Goal: Task Accomplishment & Management: Manage account settings

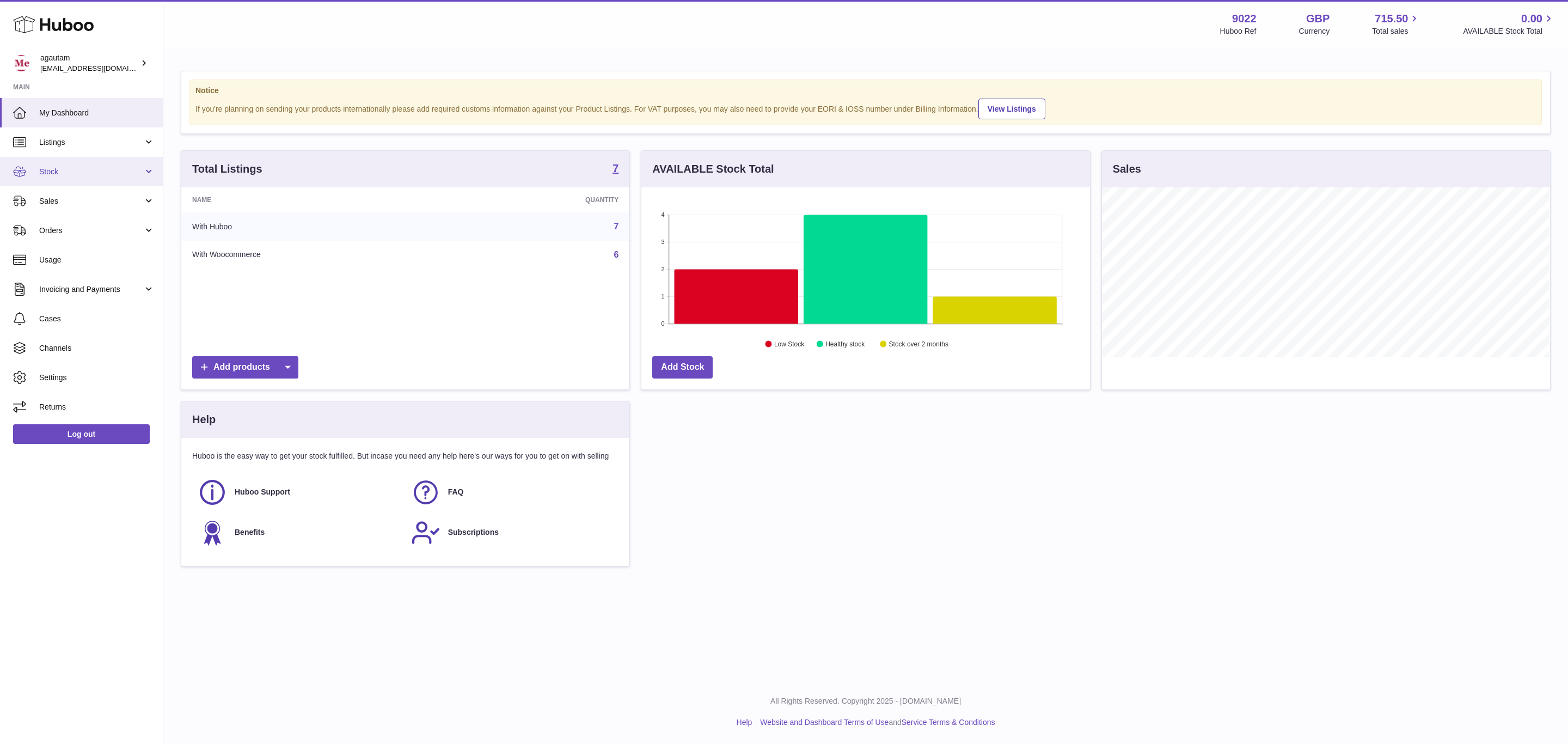
scroll to position [170, 447]
click at [85, 153] on link "Listings" at bounding box center [81, 142] width 163 height 29
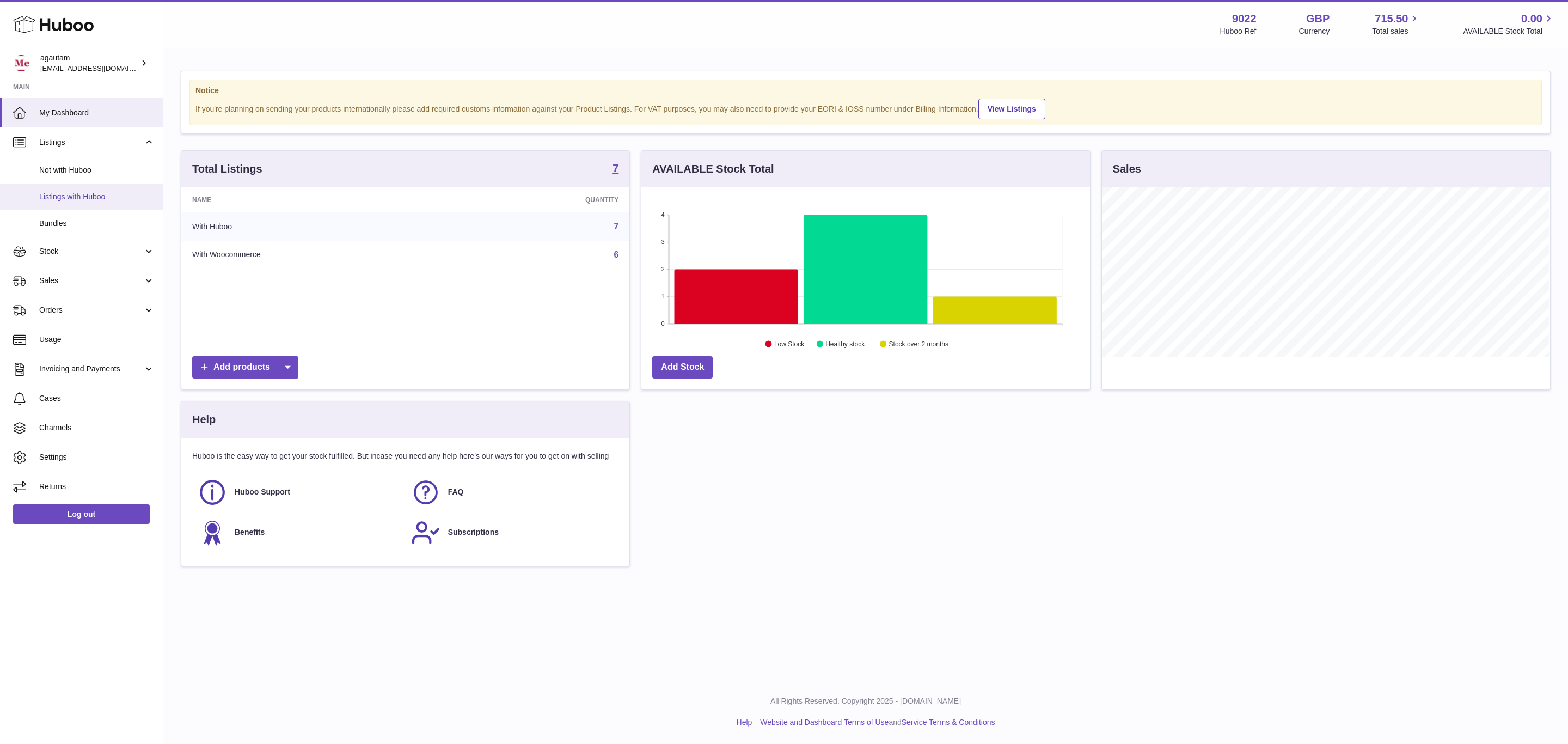
click at [80, 199] on span "Listings with Huboo" at bounding box center [97, 197] width 116 height 10
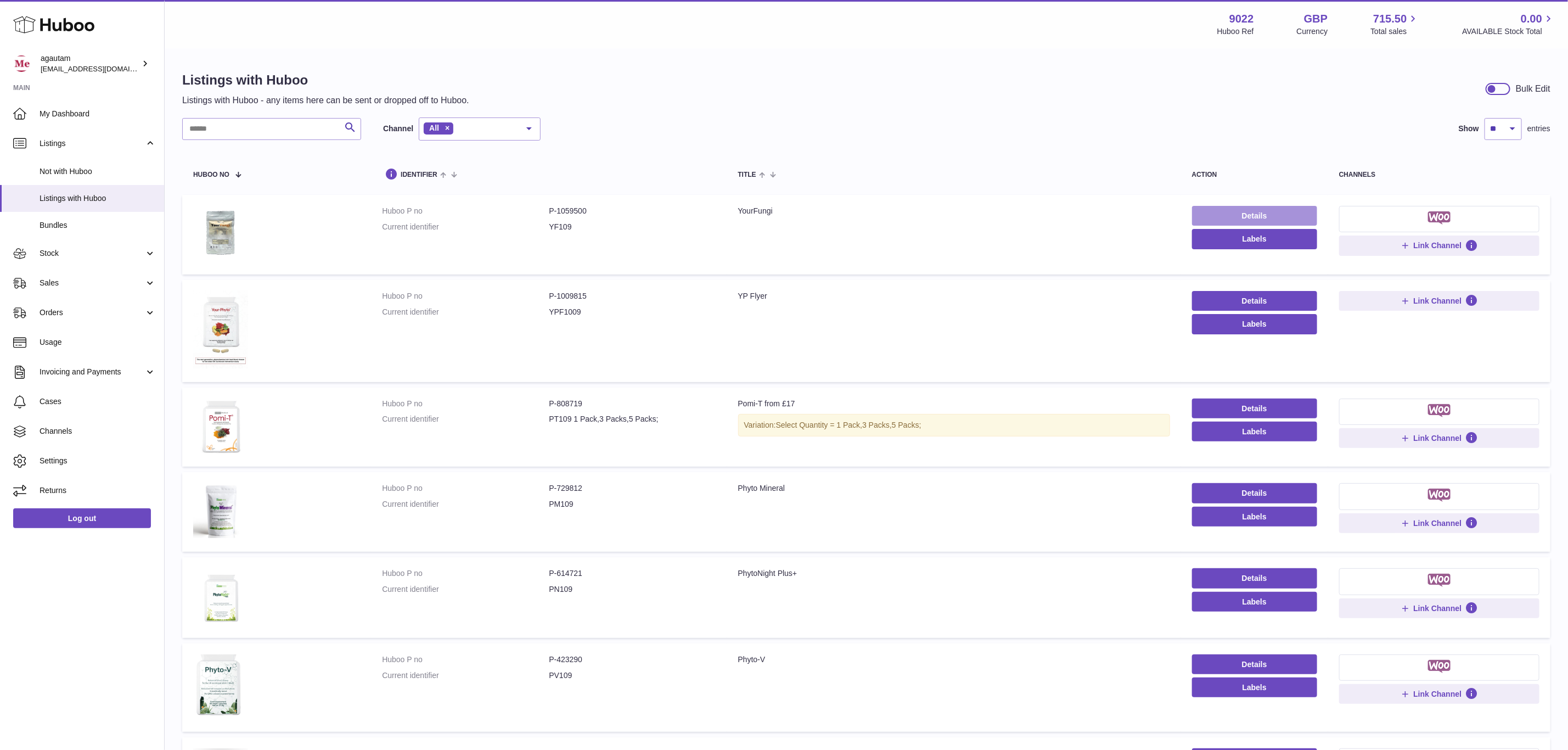
click at [1270, 215] on link "Details" at bounding box center [1255, 215] width 125 height 20
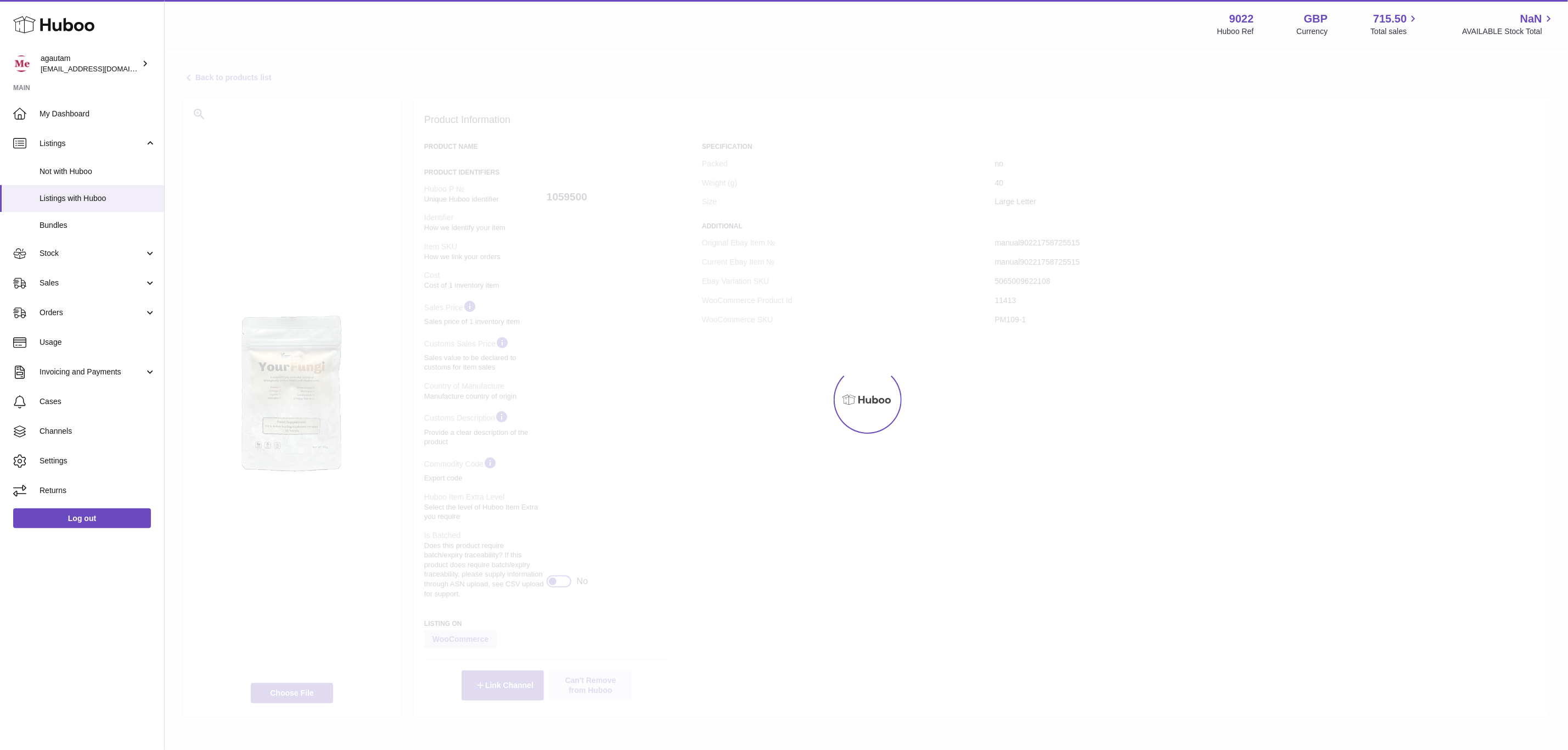
select select
select select "****"
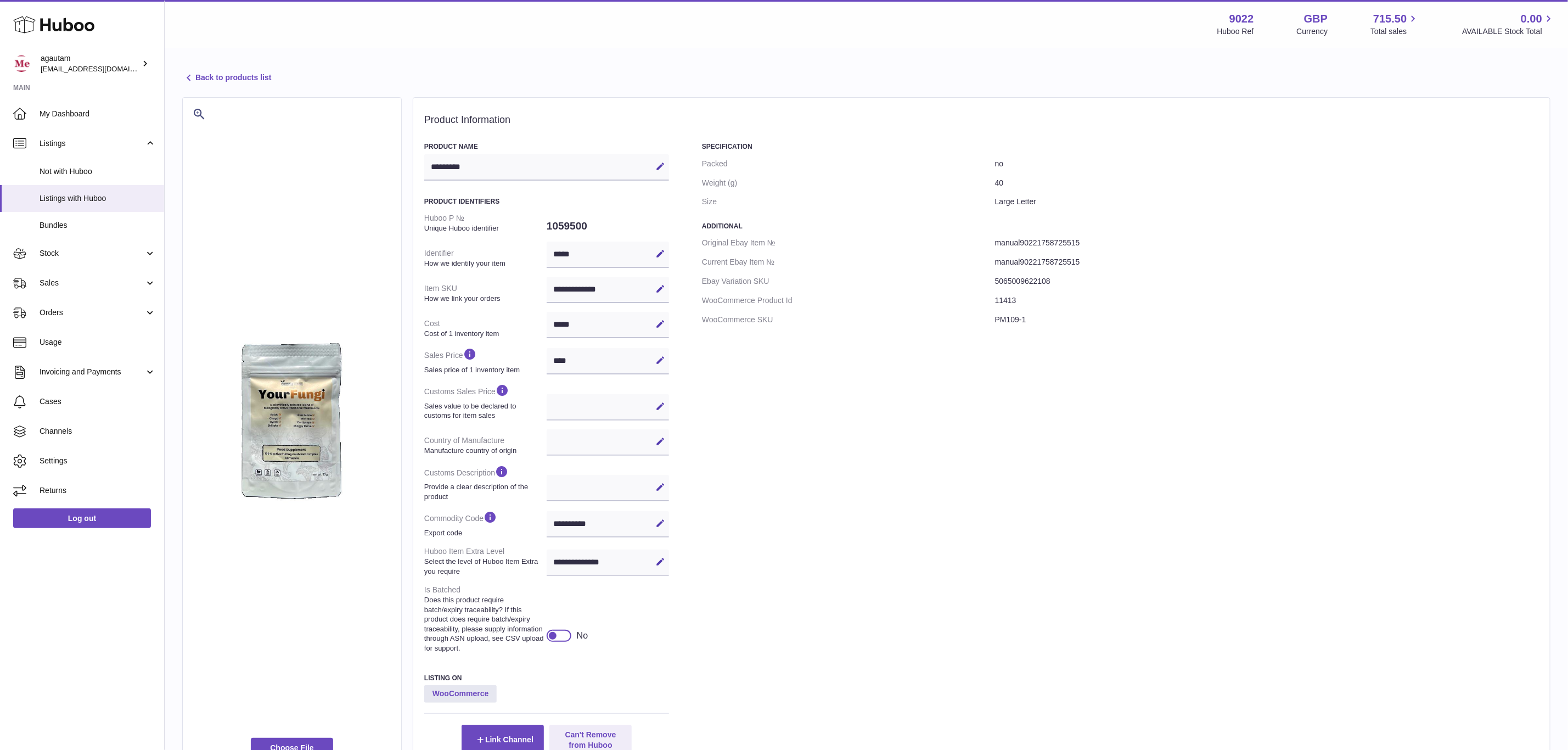
drag, startPoint x: 1115, startPoint y: 537, endPoint x: 1116, endPoint y: 529, distance: 8.1
click at [1116, 537] on div "Specification Packed no Weight (g) 40 Size Large Letter Additional Original Eba…" at bounding box center [1121, 448] width 837 height 612
click at [1010, 401] on div "Specification Packed no Weight (g) 40 Size Large Letter Additional Original Eba…" at bounding box center [1121, 448] width 837 height 612
click at [456, 315] on dt "Cost Cost of 1 inventory item" at bounding box center [485, 328] width 122 height 29
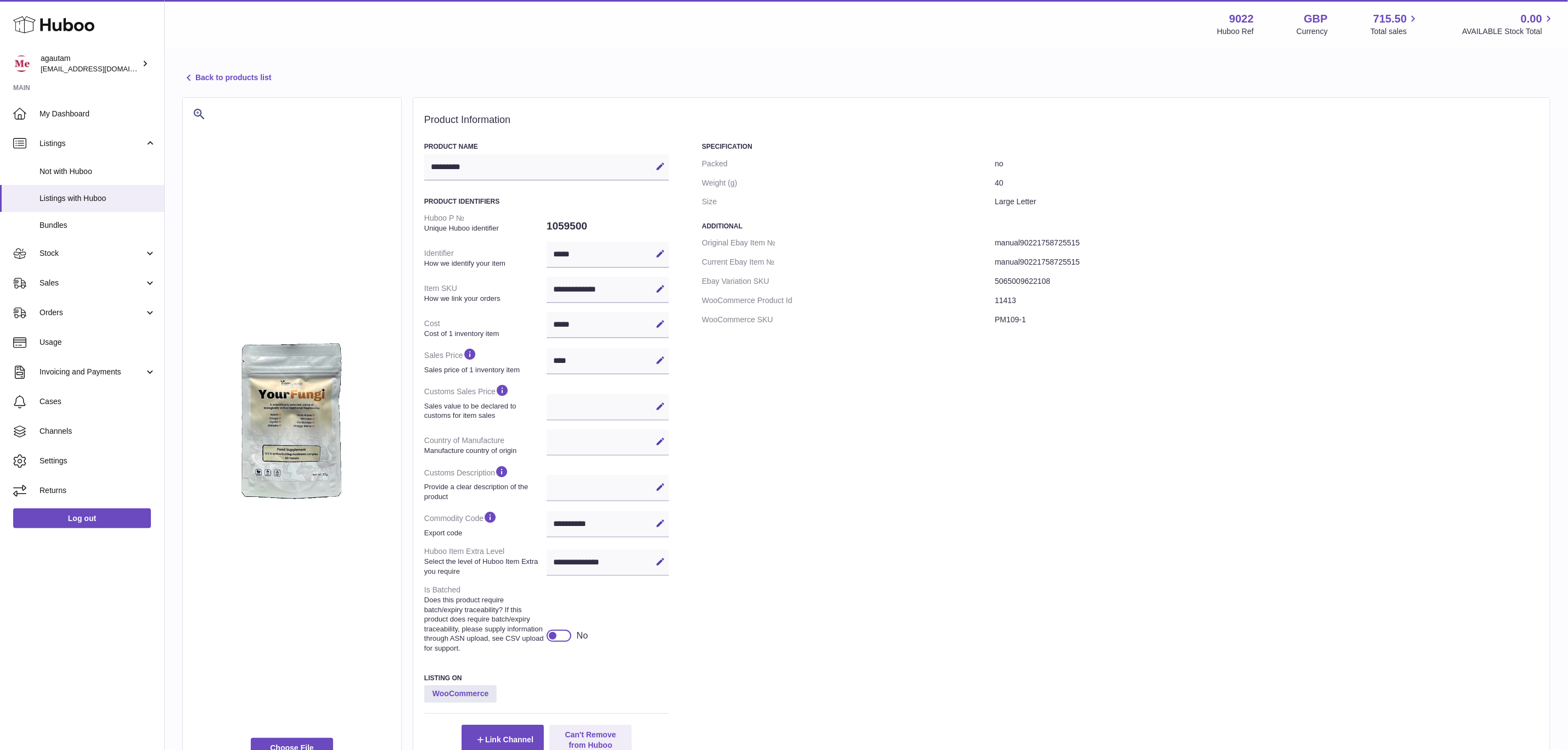
click at [501, 290] on dt "Item SKU How we link your orders" at bounding box center [485, 293] width 122 height 29
click at [878, 403] on div "Specification Packed no Weight (g) 40 Size Large Letter Additional Original Eba…" at bounding box center [1121, 448] width 837 height 612
click at [714, 228] on h3 "Additional" at bounding box center [1121, 226] width 837 height 9
click at [699, 220] on div "**********" at bounding box center [981, 448] width 1115 height 612
drag, startPoint x: 697, startPoint y: 220, endPoint x: 814, endPoint y: 225, distance: 117.1
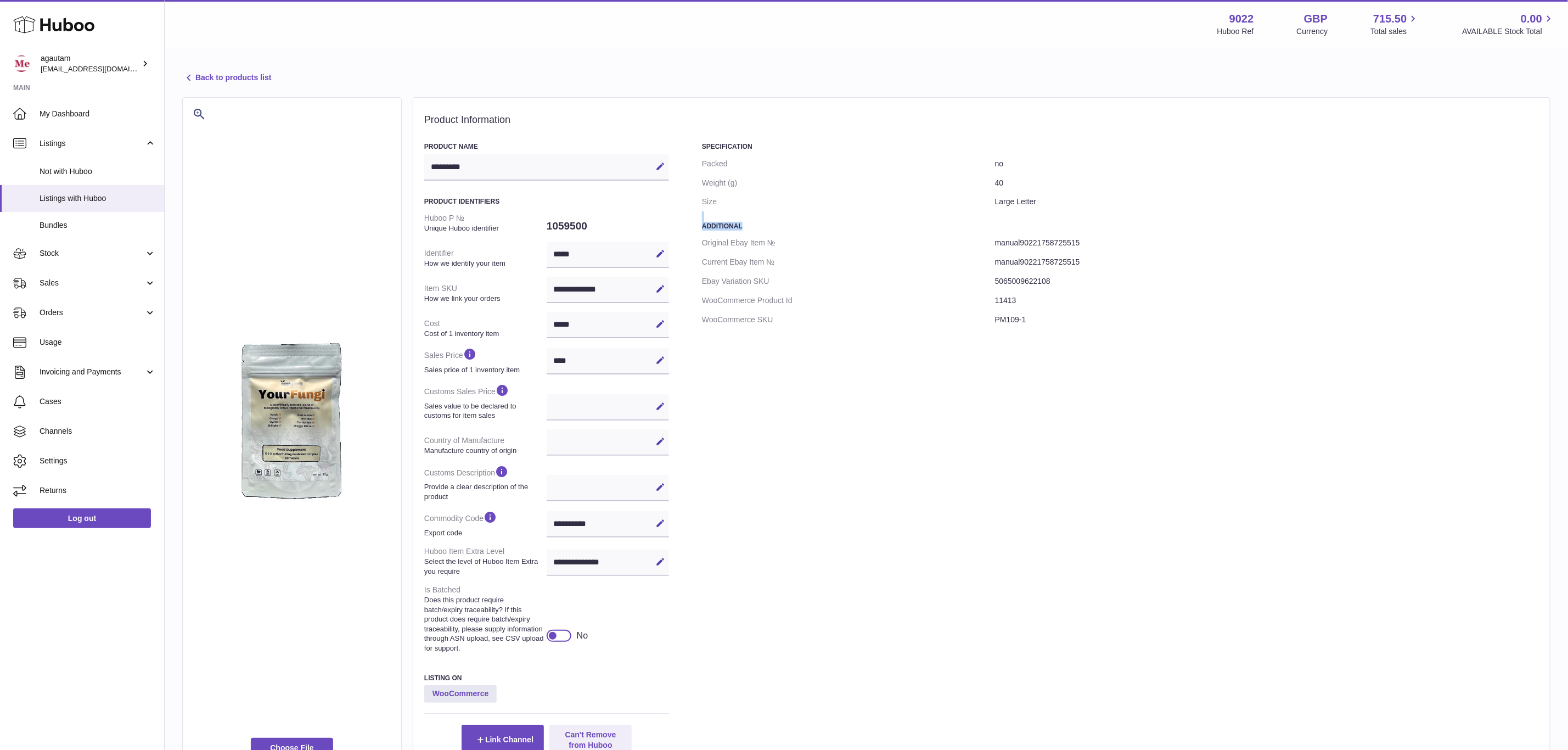
click at [814, 225] on div "**********" at bounding box center [981, 448] width 1115 height 612
click at [949, 520] on div "Specification Packed no Weight (g) 40 Size Large Letter Additional Original Eba…" at bounding box center [1121, 448] width 837 height 612
click at [765, 278] on dt "Ebay Variation SKU" at bounding box center [849, 281] width 293 height 19
click at [784, 284] on dt "Ebay Variation SKU" at bounding box center [849, 281] width 293 height 19
click at [706, 278] on dt "Ebay Variation SKU" at bounding box center [849, 281] width 293 height 19
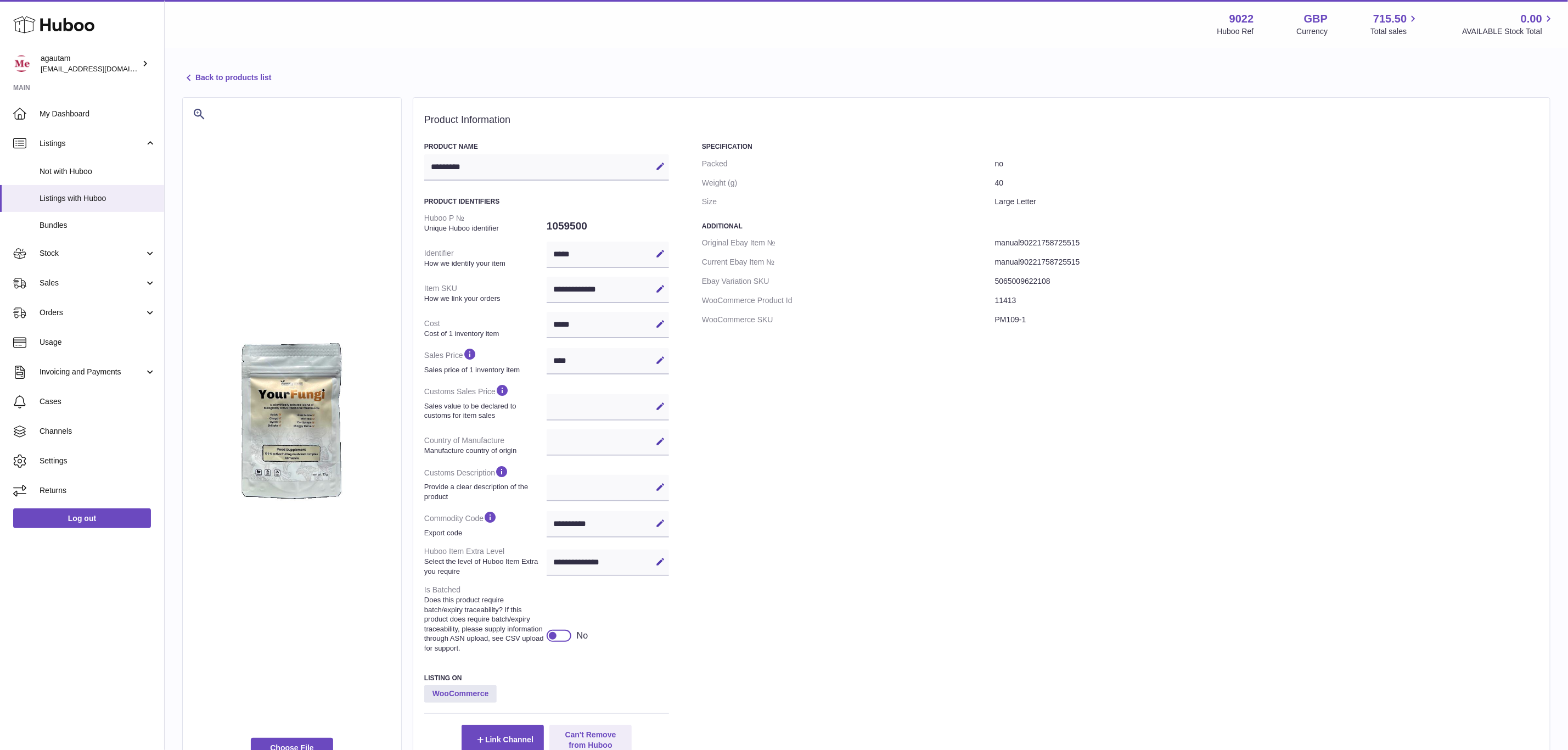
click at [761, 278] on dt "Ebay Variation SKU" at bounding box center [849, 281] width 293 height 19
click at [809, 277] on dt "Ebay Variation SKU" at bounding box center [849, 281] width 293 height 19
click at [1058, 276] on dd "5065009622108" at bounding box center [1267, 281] width 544 height 19
click at [585, 284] on div "**********" at bounding box center [608, 290] width 122 height 26
click at [483, 298] on strong "How we link your orders" at bounding box center [484, 299] width 120 height 10
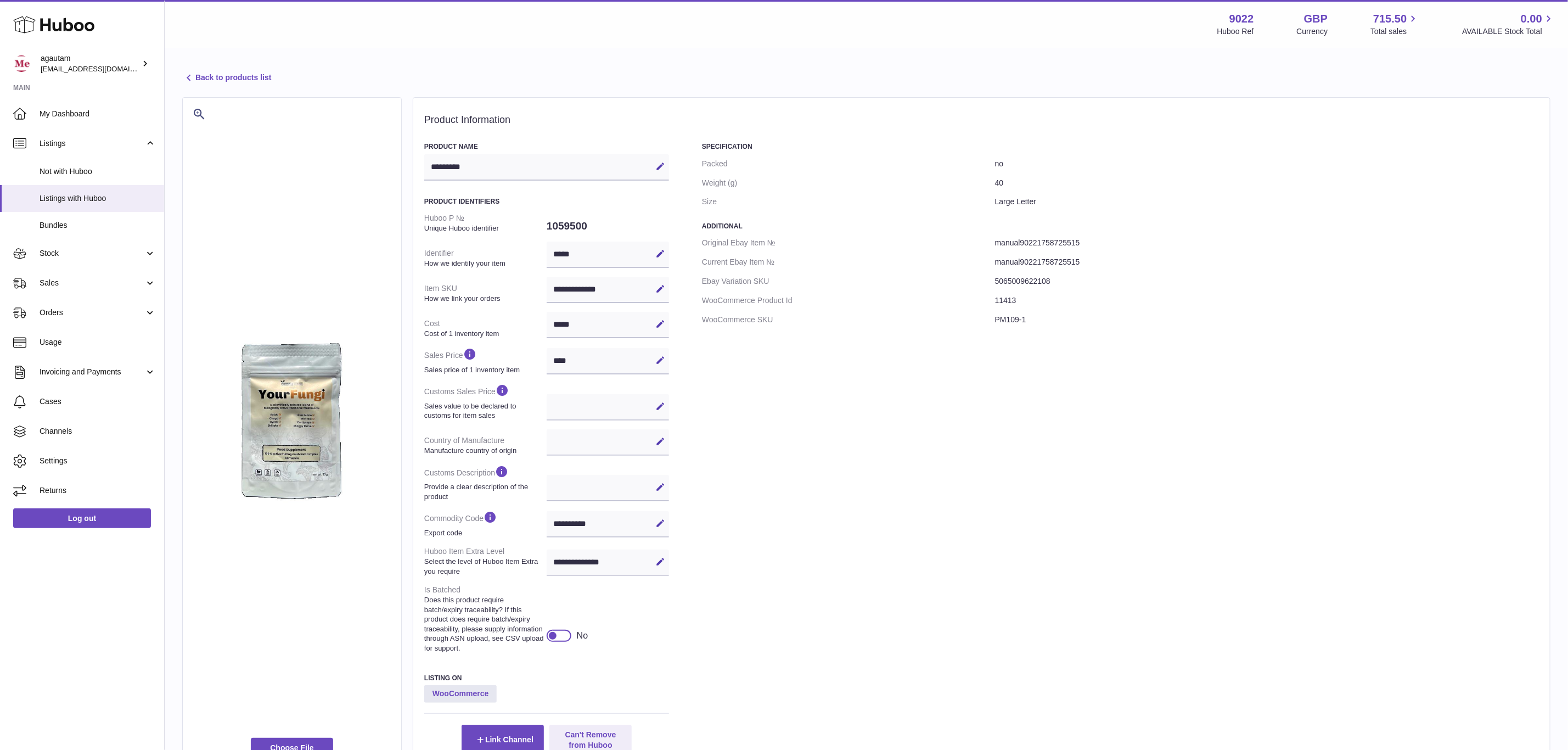
click at [931, 304] on dt "WooCommerce Product Id" at bounding box center [849, 300] width 293 height 19
click at [782, 320] on dt "WooCommerce SKU" at bounding box center [849, 319] width 293 height 19
drag, startPoint x: 1037, startPoint y: 320, endPoint x: 986, endPoint y: 325, distance: 51.2
click at [986, 325] on dl "Original Ebay Item № manual90221758725515 Current Ebay Item № manual90221758725…" at bounding box center [1121, 281] width 837 height 96
click at [1052, 342] on div "Specification Packed no Weight (g) 40 Size Large Letter Additional Original Eba…" at bounding box center [1121, 448] width 837 height 612
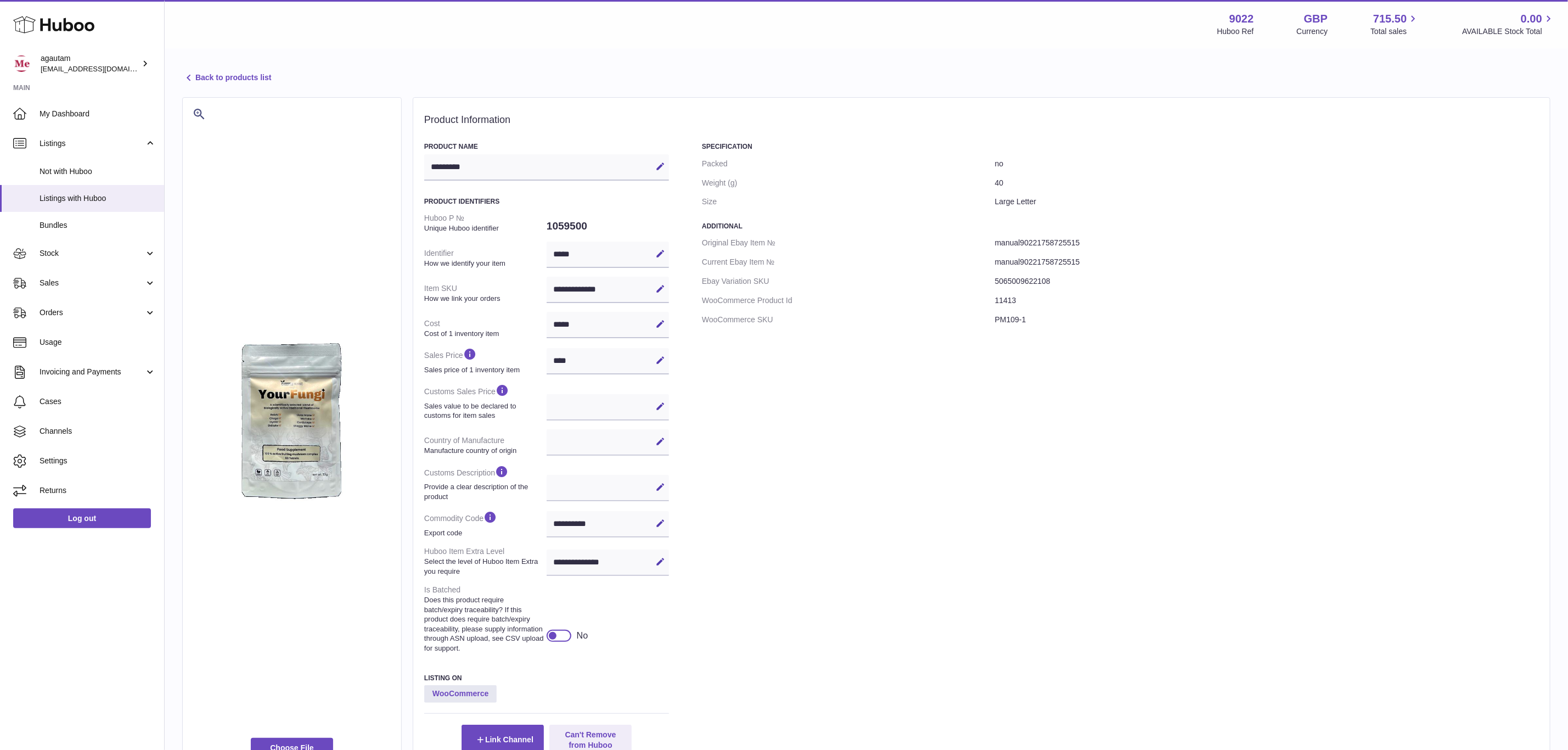
click at [1005, 322] on dd "PM109-1" at bounding box center [1267, 319] width 544 height 19
click at [588, 292] on div "**********" at bounding box center [608, 290] width 122 height 26
click at [1005, 319] on dd "PM109-1" at bounding box center [1267, 319] width 544 height 19
click at [592, 282] on div "**********" at bounding box center [608, 290] width 122 height 26
click at [1006, 322] on dd "PM109-1" at bounding box center [1267, 319] width 544 height 19
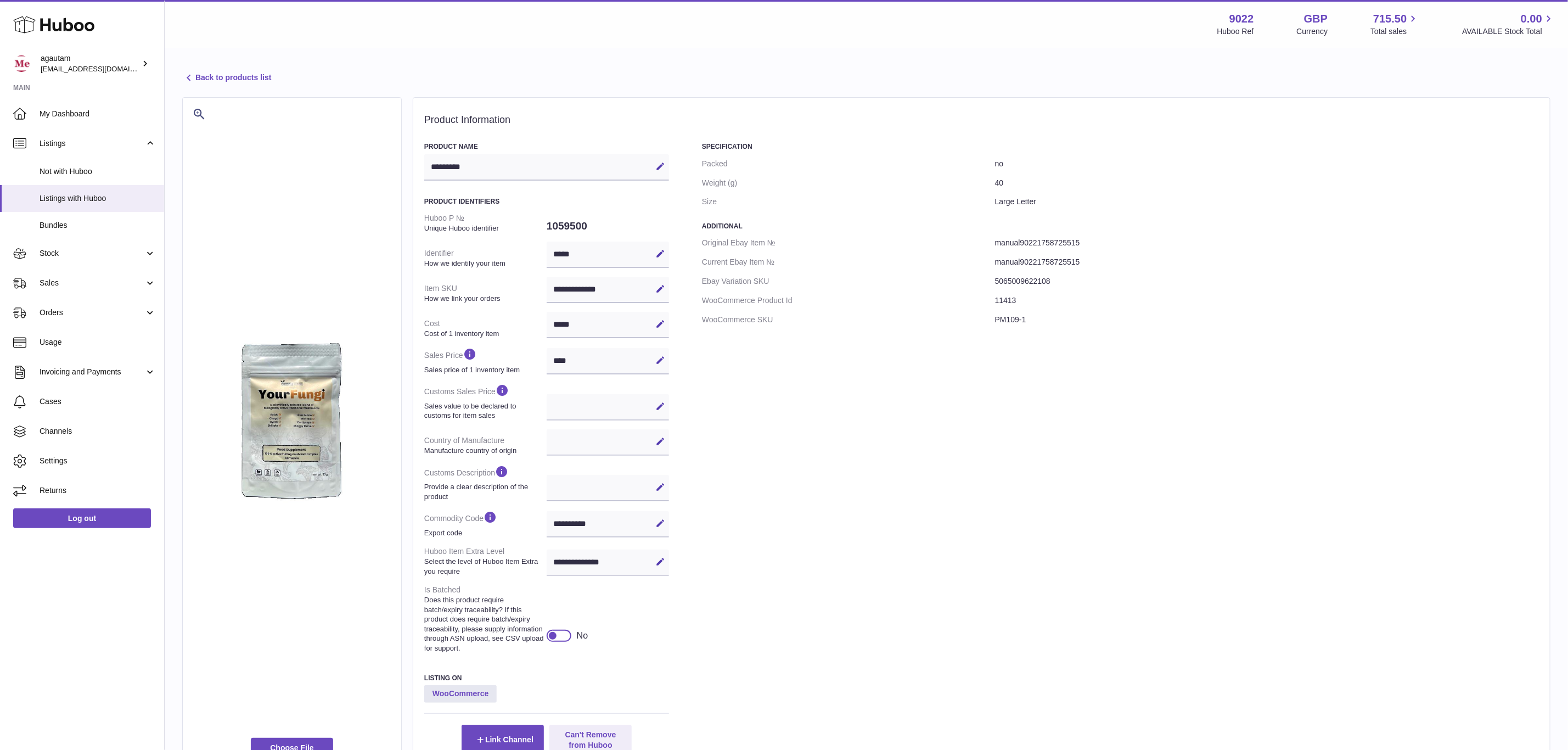
click at [921, 362] on div "Specification Packed no Weight (g) 40 Size Large Letter Additional Original Eba…" at bounding box center [1121, 448] width 837 height 612
click at [1026, 331] on div "Specification Packed no Weight (g) 40 Size Large Letter Additional Original Eba…" at bounding box center [1121, 448] width 837 height 612
click at [1006, 320] on dd "PM109-1" at bounding box center [1267, 319] width 544 height 19
click at [1005, 319] on dd "PM109-1" at bounding box center [1267, 319] width 544 height 19
click at [1027, 280] on dd "5065009622108" at bounding box center [1267, 281] width 544 height 19
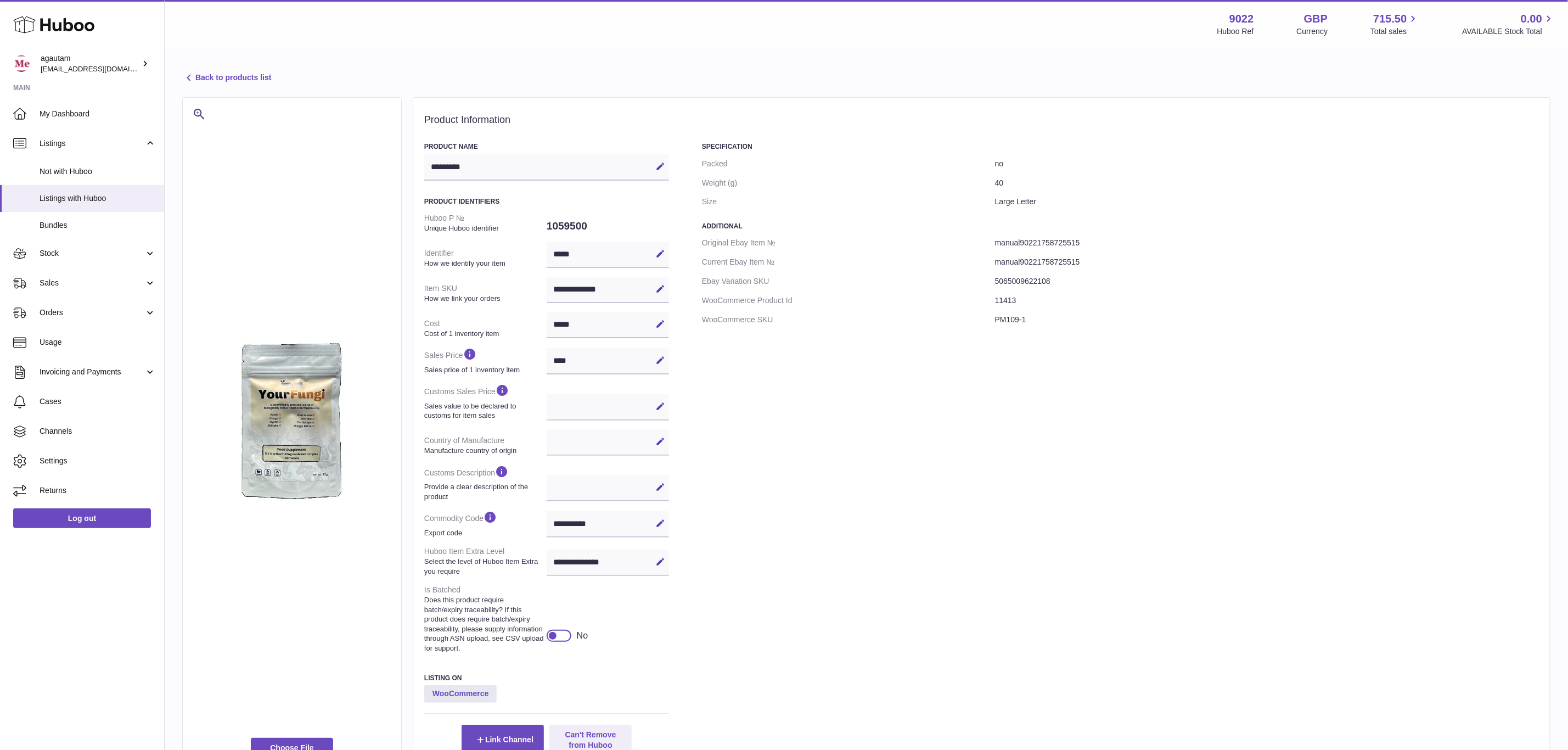
click at [1003, 315] on dd "PM109-1" at bounding box center [1267, 319] width 544 height 19
click at [1056, 310] on dd "PM109-1" at bounding box center [1267, 319] width 544 height 19
click at [455, 294] on strong "How we link your orders" at bounding box center [484, 299] width 120 height 10
click at [450, 287] on dt "Item SKU How we link your orders" at bounding box center [485, 293] width 122 height 29
click at [444, 288] on dt "Item SKU How we link your orders" at bounding box center [485, 293] width 122 height 29
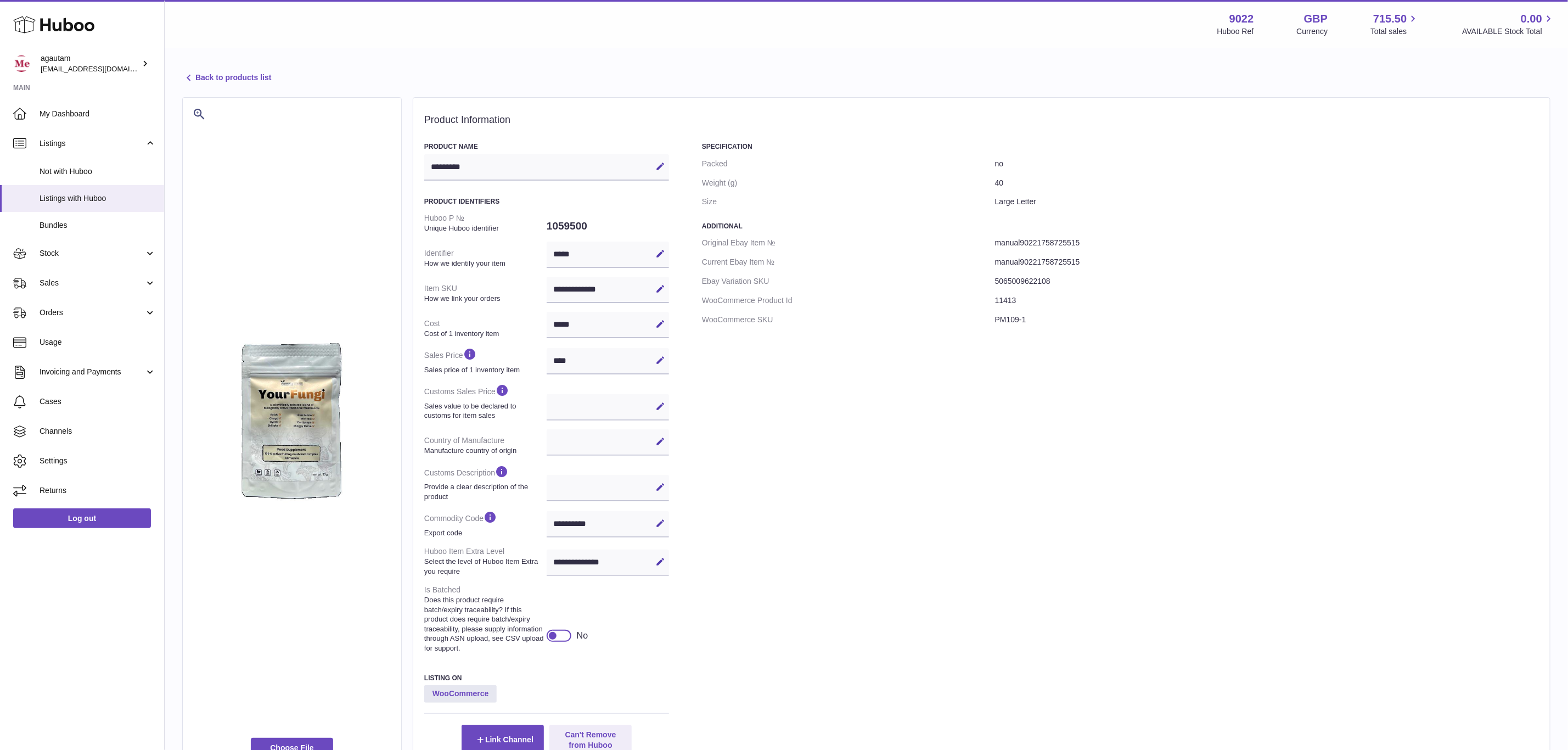
click at [816, 407] on div "Specification Packed no Weight (g) 40 Size Large Letter Additional Original Eba…" at bounding box center [1121, 448] width 837 height 612
click at [929, 367] on div "Specification Packed no Weight (g) 40 Size Large Letter Additional Original Eba…" at bounding box center [1121, 448] width 837 height 612
click at [955, 491] on div "Specification Packed no Weight (g) 40 Size Large Letter Additional Original Eba…" at bounding box center [1121, 448] width 837 height 612
drag, startPoint x: 913, startPoint y: 427, endPoint x: 913, endPoint y: 435, distance: 8.0
click at [913, 435] on div "Specification Packed no Weight (g) 40 Size Large Letter Additional Original Eba…" at bounding box center [1121, 448] width 837 height 612
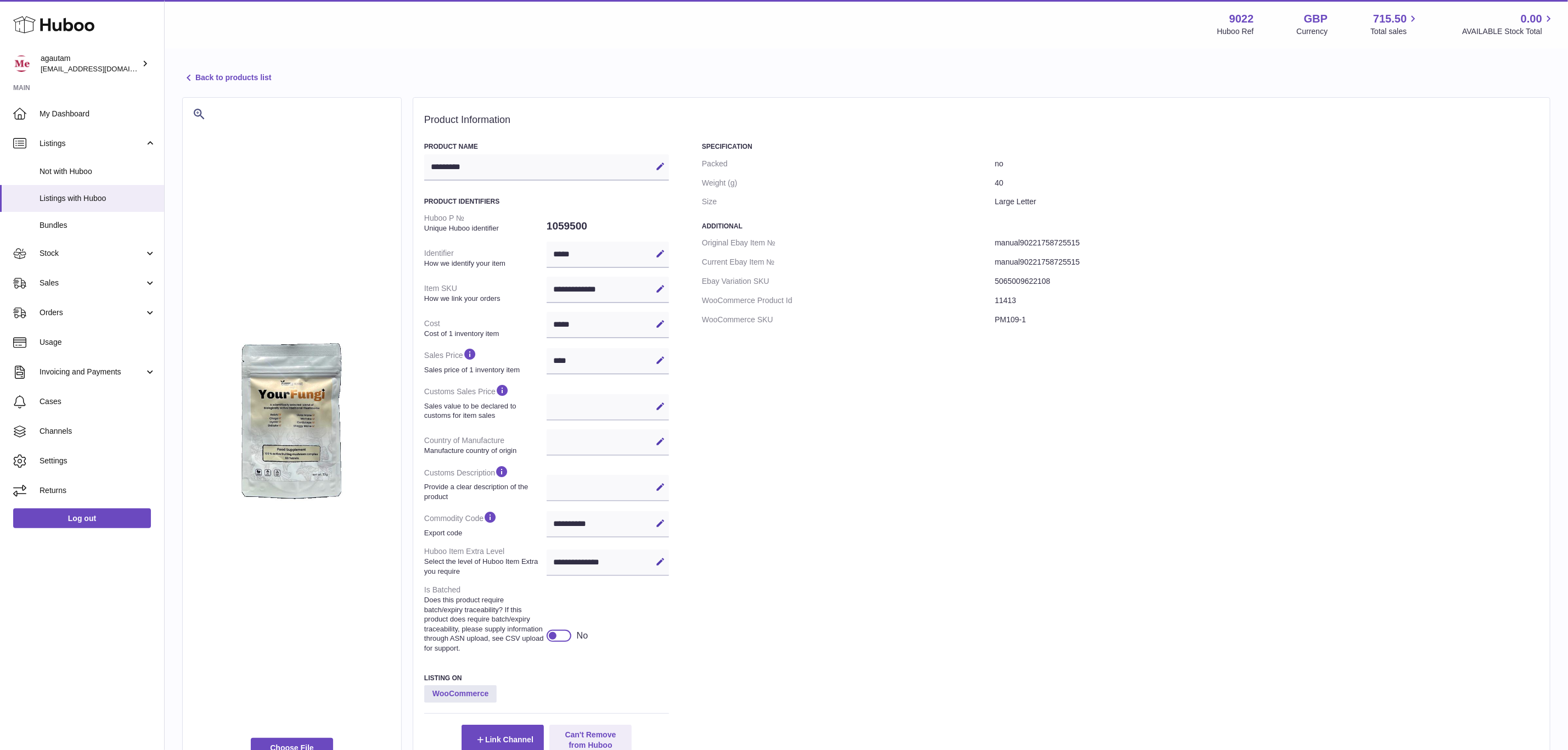
drag, startPoint x: 1002, startPoint y: 313, endPoint x: 1003, endPoint y: 322, distance: 9.1
click at [1003, 315] on dd "PM109-1" at bounding box center [1267, 319] width 544 height 19
click at [1003, 322] on dd "PM109-1" at bounding box center [1267, 319] width 544 height 19
click at [1008, 320] on dd "PM109-1" at bounding box center [1267, 319] width 544 height 19
click at [772, 229] on h3 "Additional" at bounding box center [1121, 226] width 837 height 9
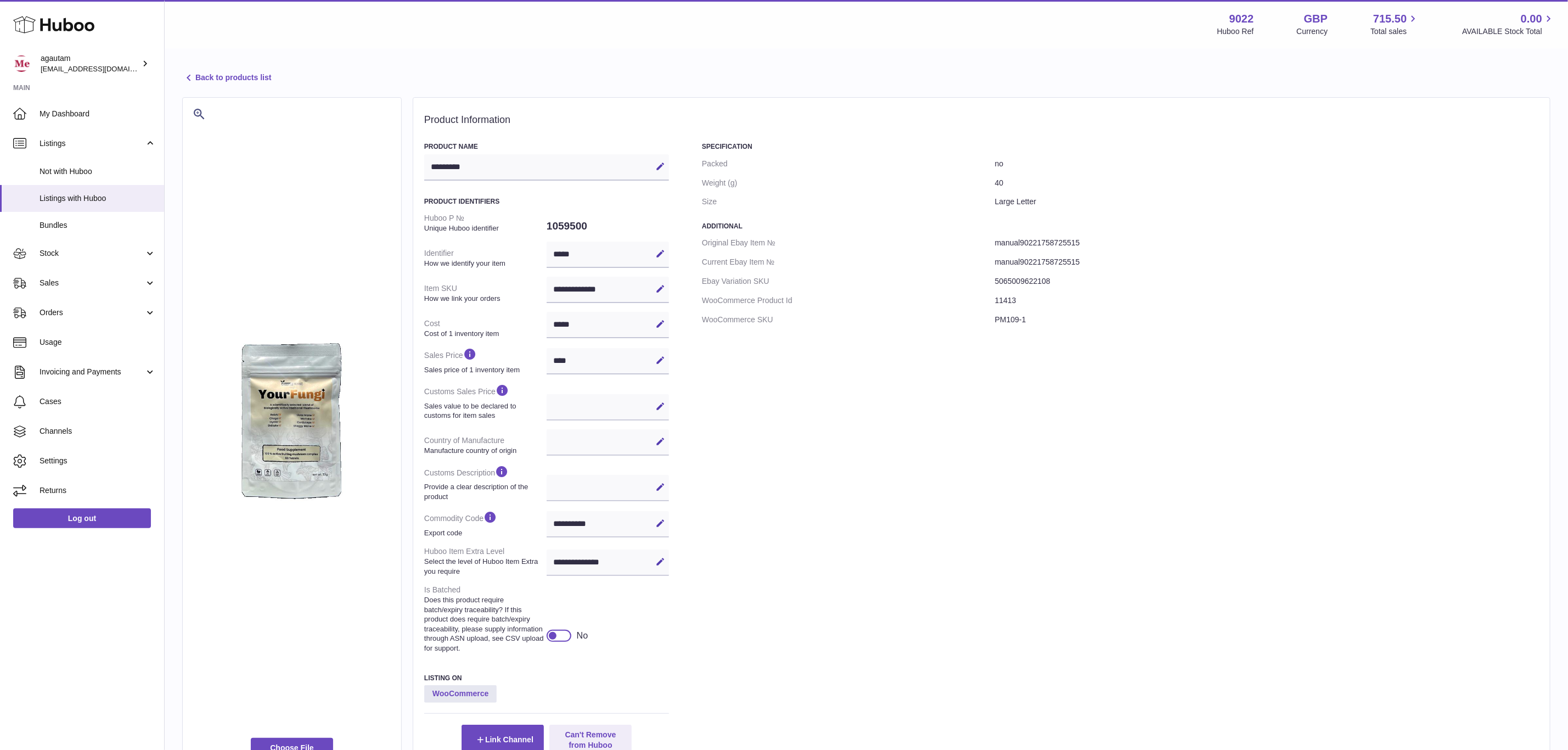
click at [758, 318] on dt "WooCommerce SKU" at bounding box center [849, 319] width 293 height 19
drag, startPoint x: 1032, startPoint y: 317, endPoint x: 1023, endPoint y: 320, distance: 9.5
click at [1032, 317] on dd "PM109-1" at bounding box center [1267, 319] width 544 height 19
click at [1006, 323] on dd "PM109-1" at bounding box center [1267, 319] width 544 height 19
drag, startPoint x: 1064, startPoint y: 334, endPoint x: 1069, endPoint y: 338, distance: 6.4
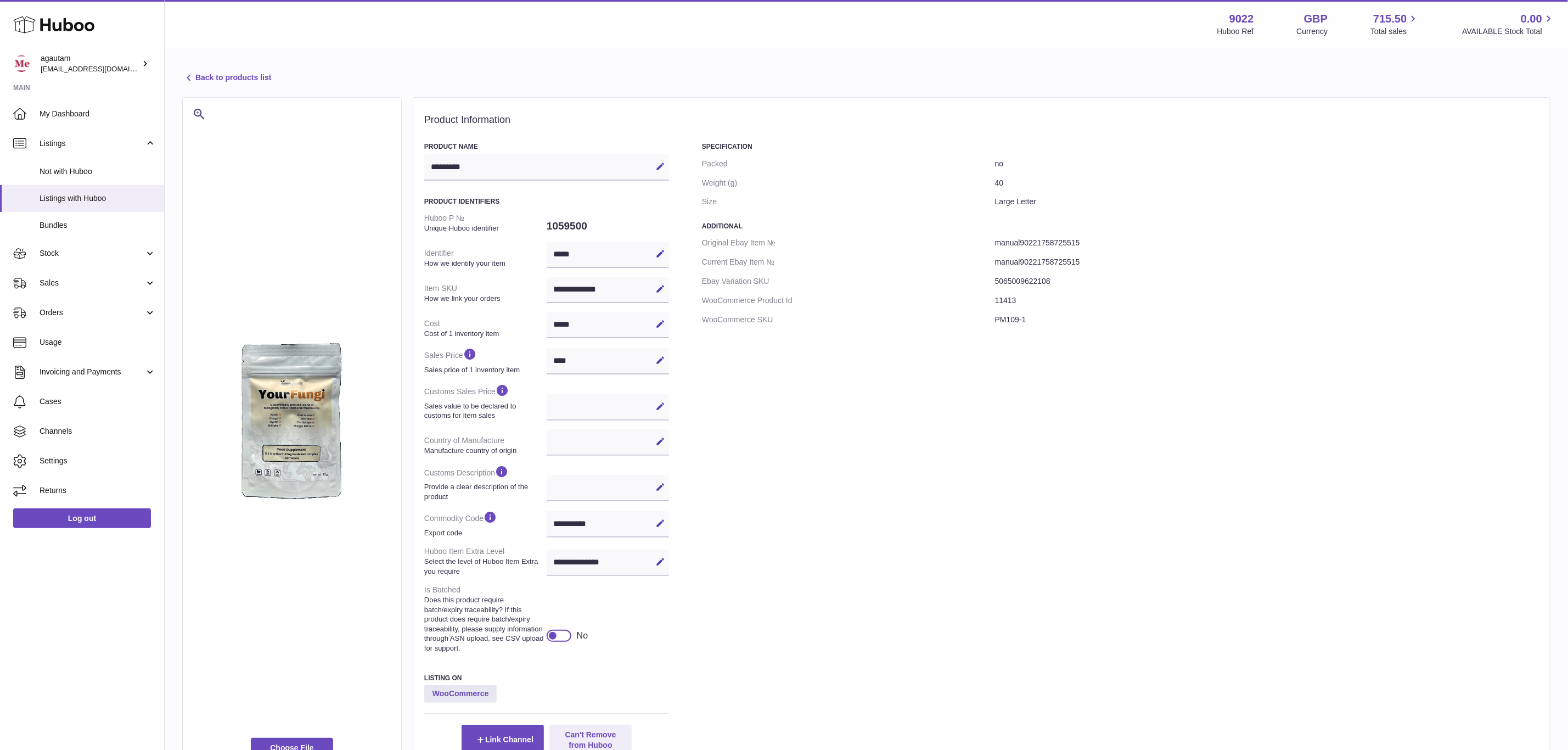
click at [1056, 338] on div "Specification Packed no Weight (g) 40 Size Large Letter Additional Original Eba…" at bounding box center [1121, 448] width 837 height 612
click at [1049, 319] on dd "PM109-1" at bounding box center [1267, 319] width 544 height 19
click at [587, 295] on div "**********" at bounding box center [608, 290] width 122 height 26
click at [463, 300] on strong "How we link your orders" at bounding box center [484, 299] width 120 height 10
click at [453, 299] on strong "How we link your orders" at bounding box center [484, 299] width 120 height 10
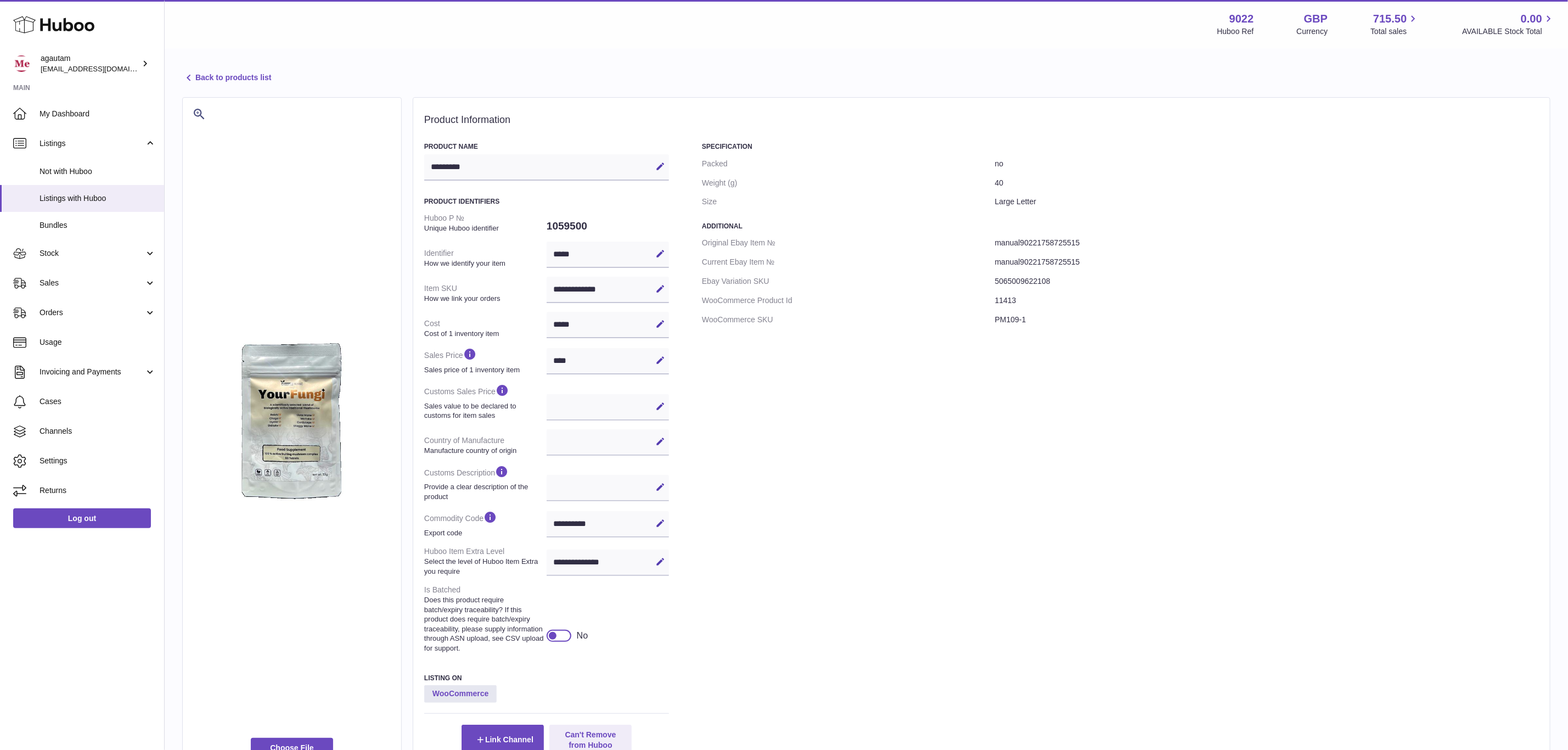
click at [458, 297] on strong "How we link your orders" at bounding box center [484, 299] width 120 height 10
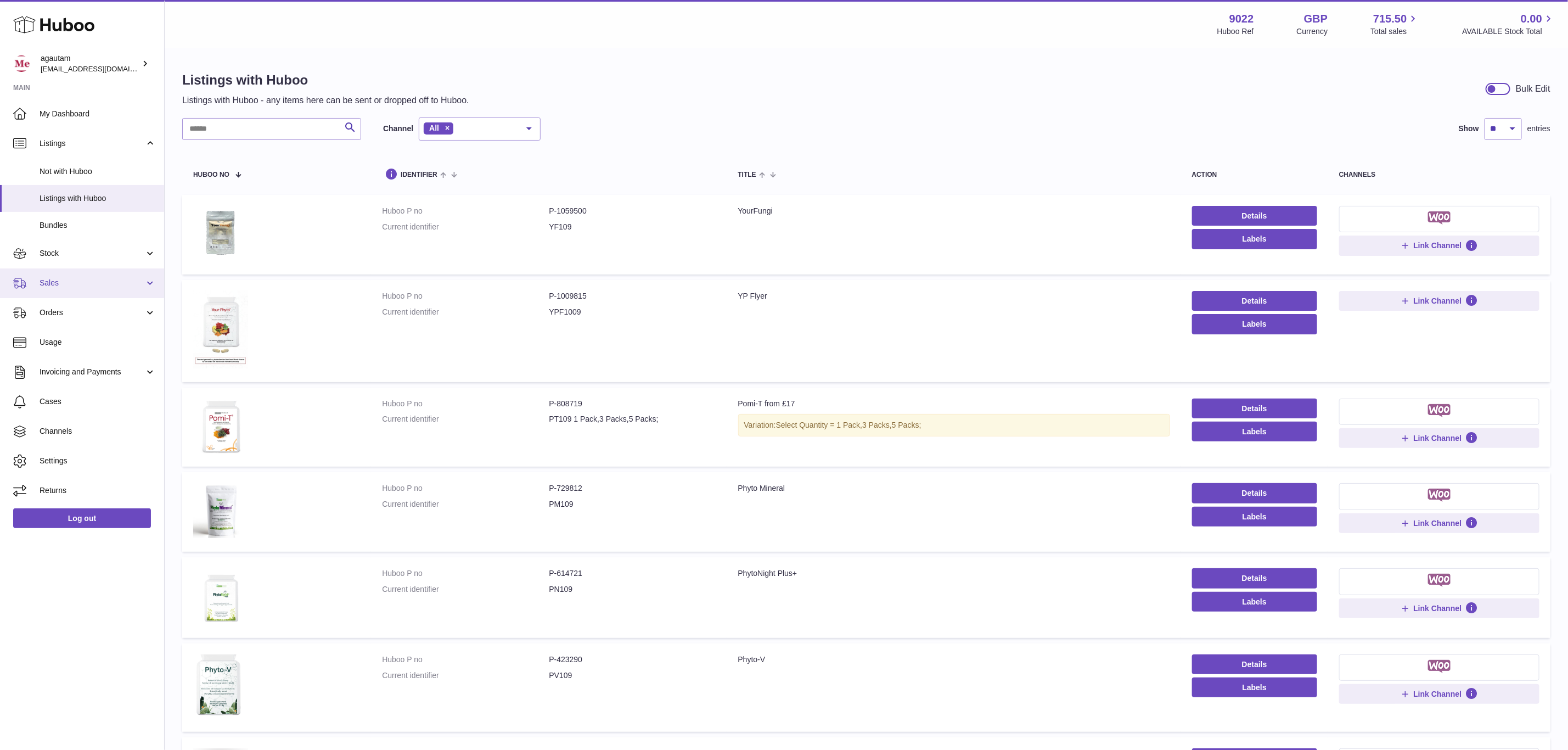
click at [88, 275] on link "Sales" at bounding box center [82, 283] width 164 height 29
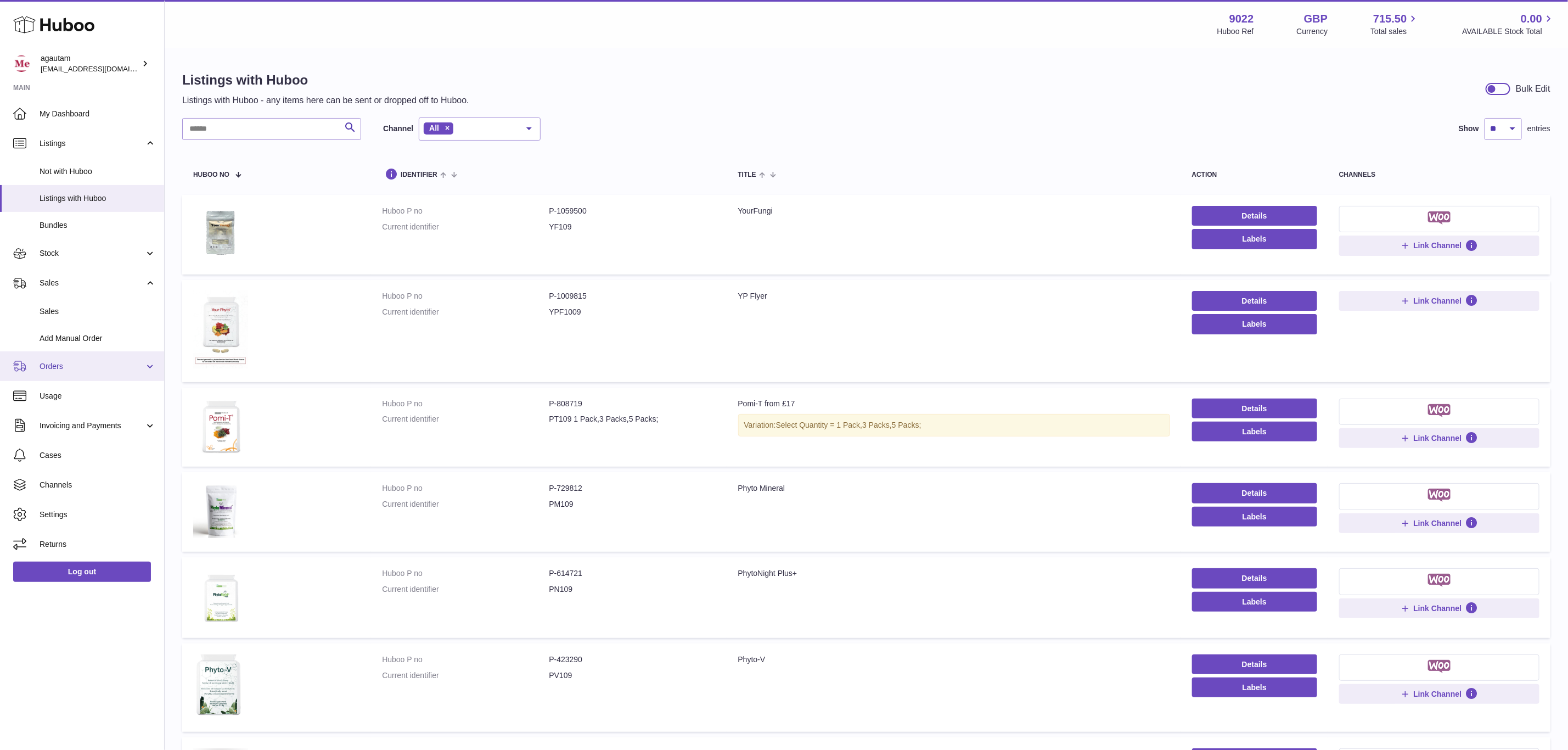
click at [91, 374] on link "Orders" at bounding box center [82, 366] width 164 height 29
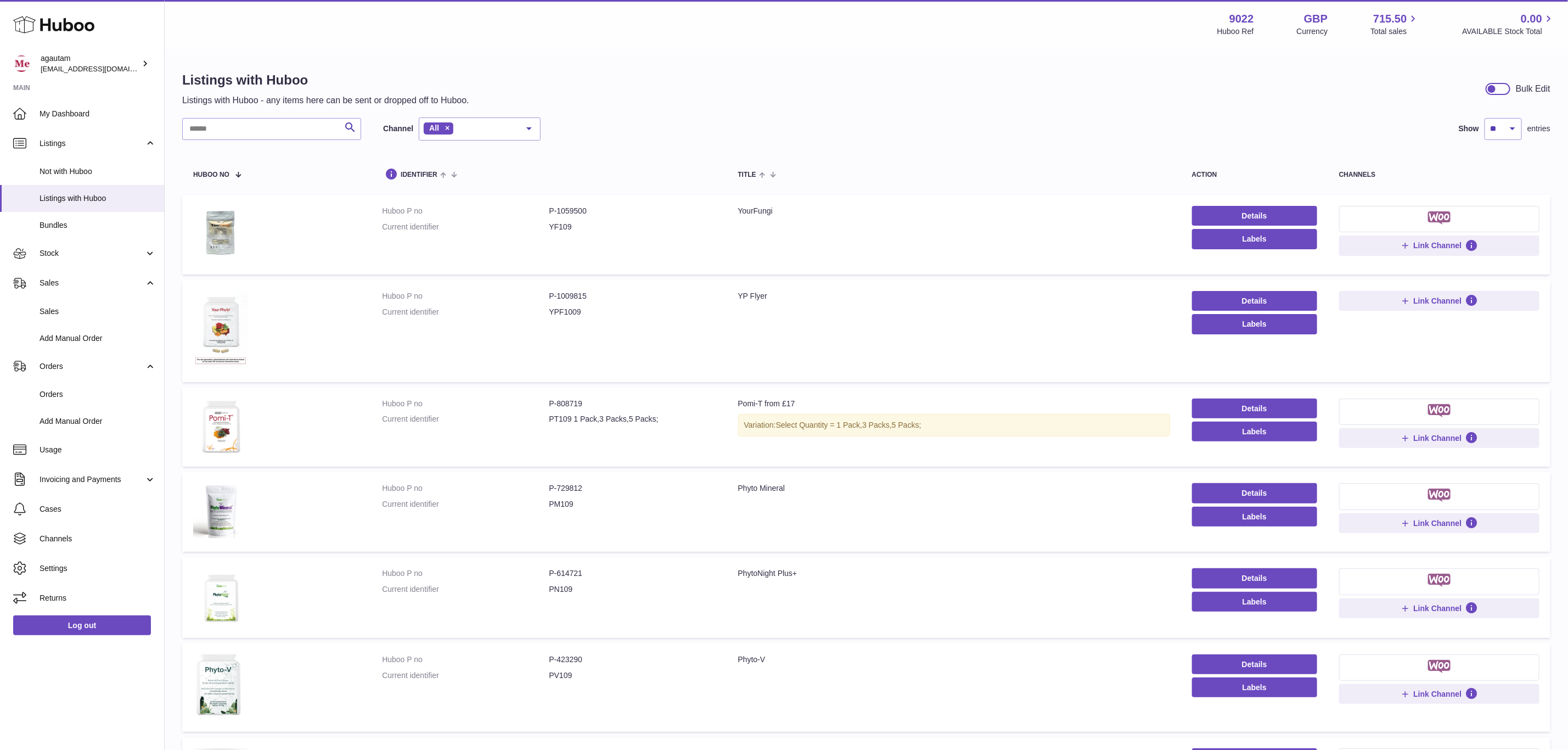
click at [801, 245] on td "Title YourFungi" at bounding box center [954, 235] width 454 height 80
click at [79, 391] on span "Orders" at bounding box center [98, 394] width 117 height 10
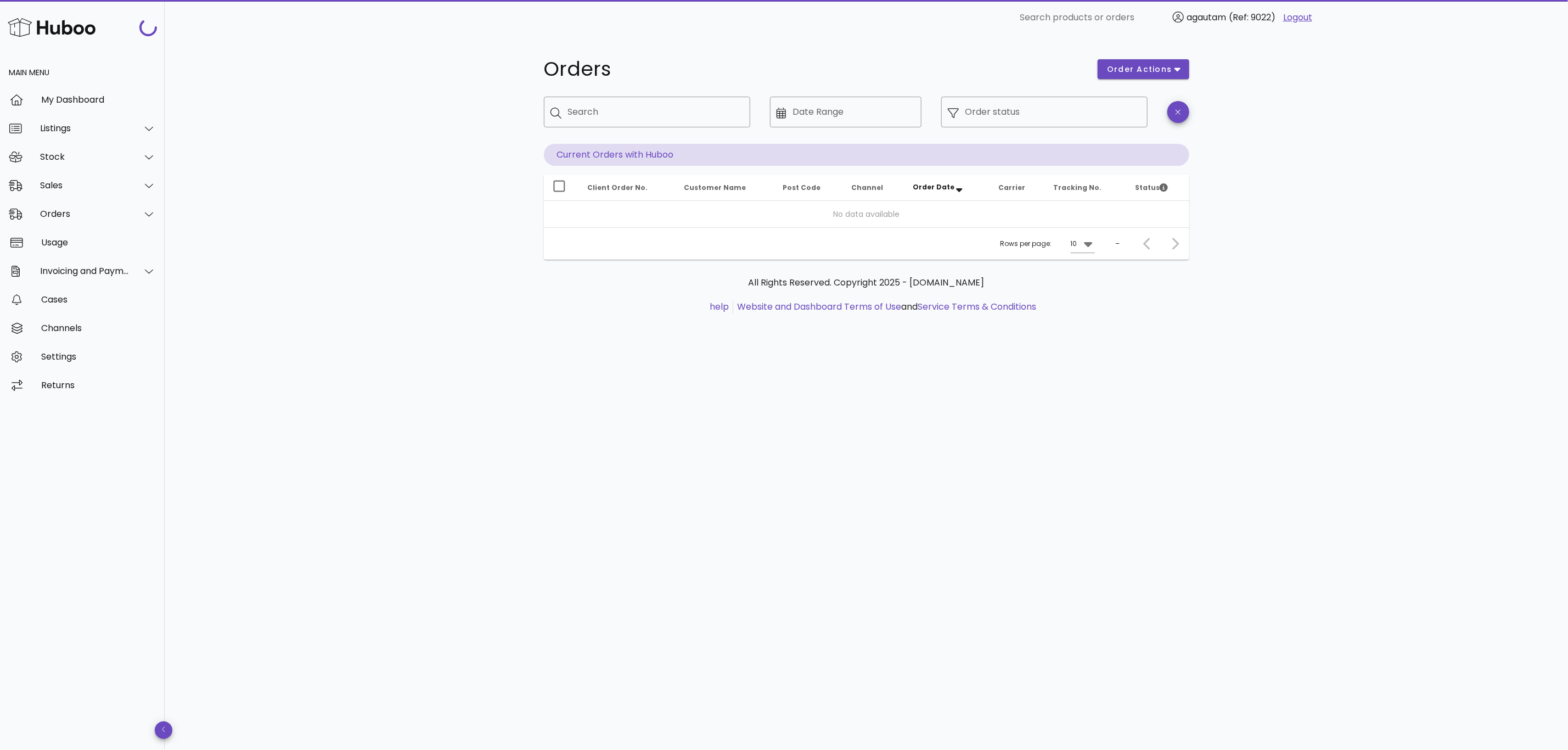
click at [751, 399] on div "Orders order actions ​ Search ​ Date Range ​ Order status Current Orders with H…" at bounding box center [866, 392] width 1404 height 715
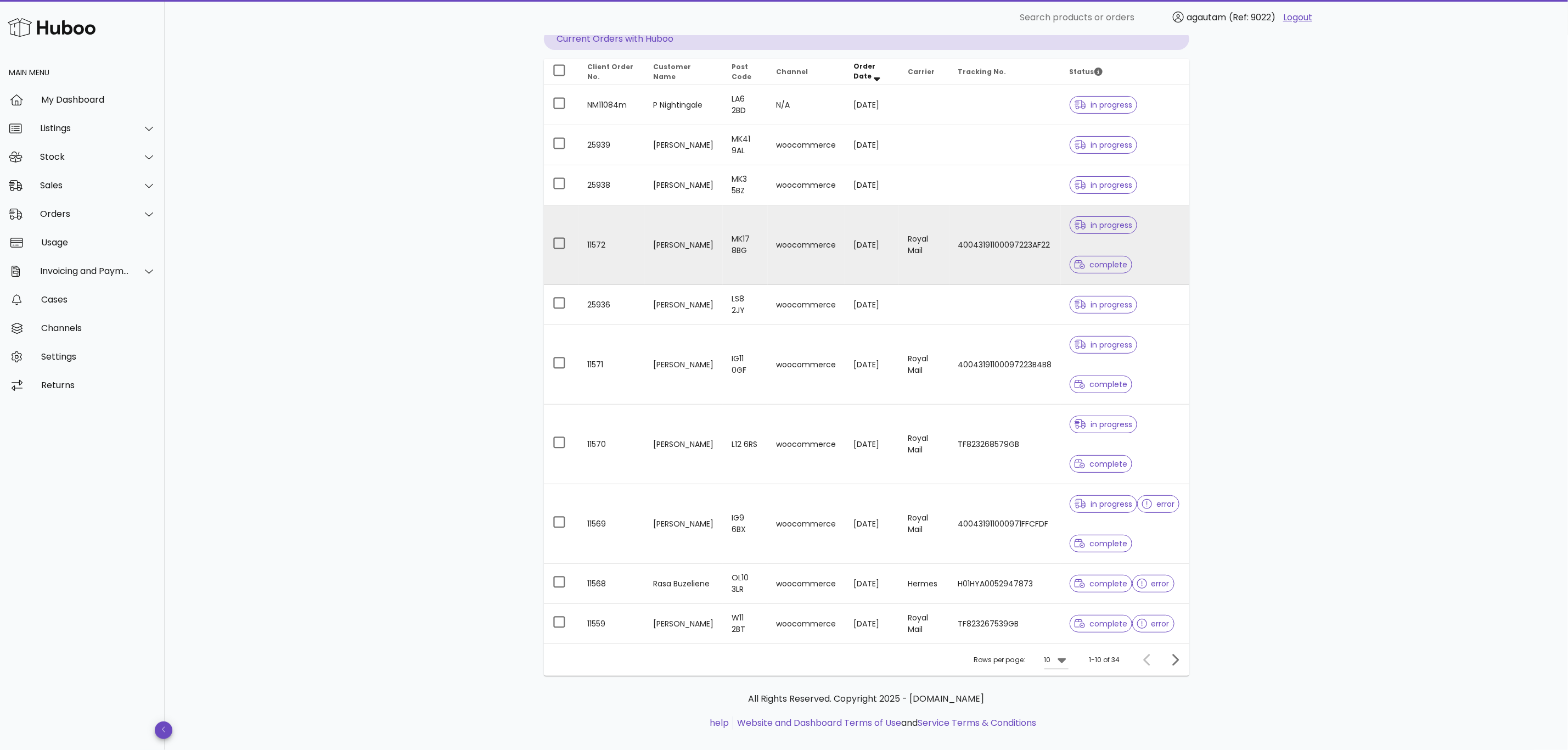
scroll to position [133, 0]
